Goal: Information Seeking & Learning: Check status

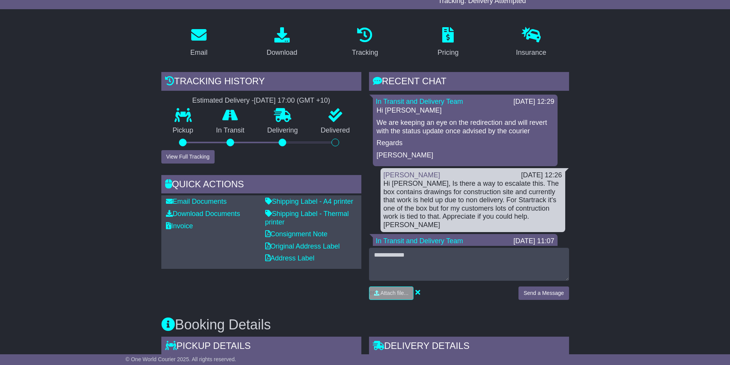
scroll to position [115, 0]
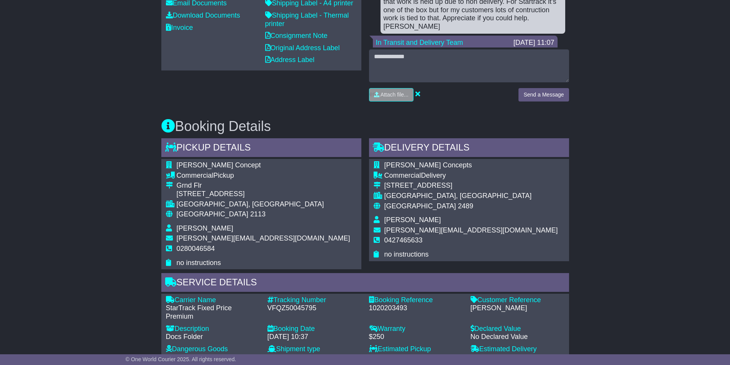
scroll to position [383, 0]
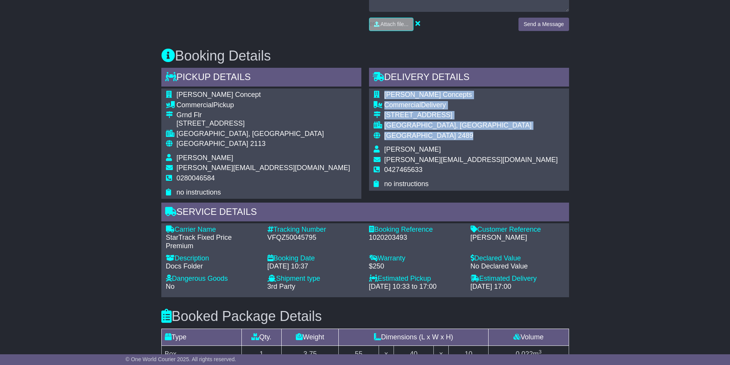
drag, startPoint x: 383, startPoint y: 93, endPoint x: 445, endPoint y: 132, distance: 73.3
click at [445, 132] on tbody "Hurst Concepts Commercial Delivery 99 Tweed Coast Rd HASTINGS POINT, NSW Austra…" at bounding box center [465, 139] width 184 height 97
copy tbody "Hurst Concepts Commercial Delivery 99 Tweed Coast Rd HASTINGS POINT, NSW Austra…"
